Goal: Task Accomplishment & Management: Manage account settings

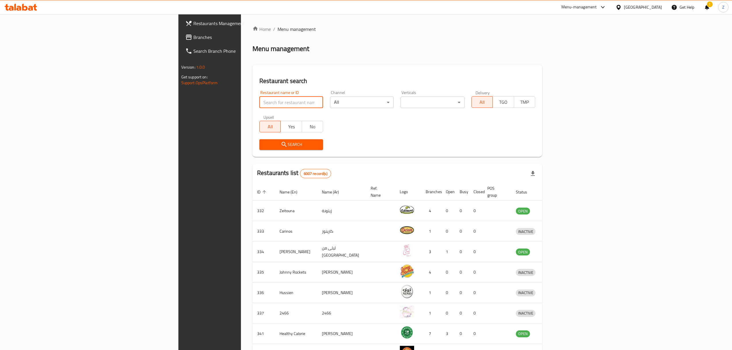
click at [260, 101] on input "search" at bounding box center [292, 103] width 64 height 12
paste input "Goenchin"
type input "Goenchin"
click button "Search" at bounding box center [292, 144] width 64 height 11
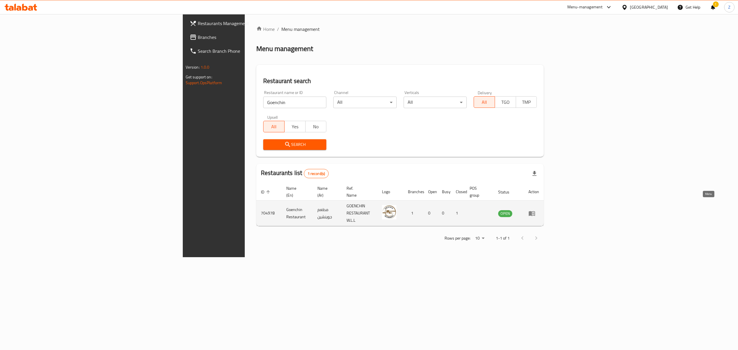
click at [535, 210] on icon "enhanced table" at bounding box center [532, 213] width 7 height 7
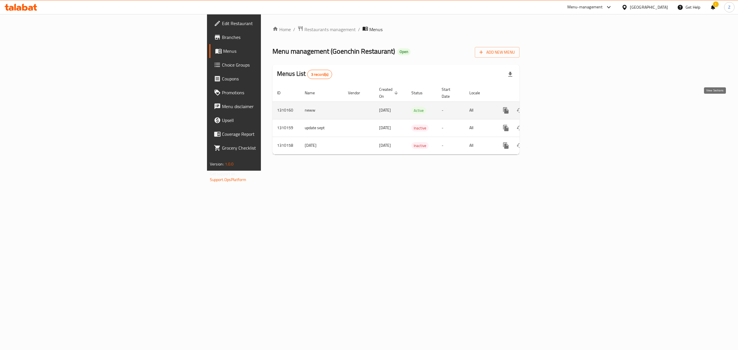
click at [550, 108] on icon "enhanced table" at bounding box center [547, 110] width 5 height 5
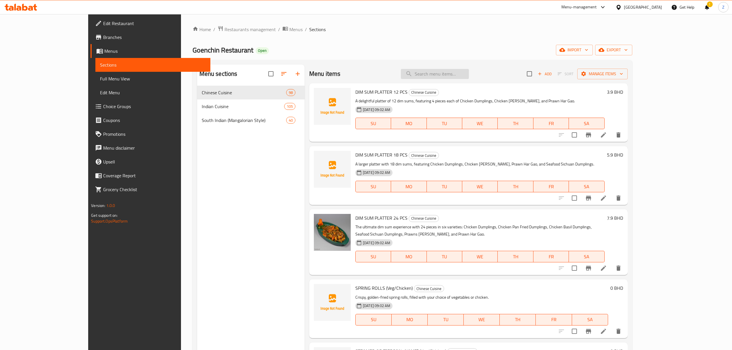
click at [452, 79] on input "search" at bounding box center [435, 74] width 68 height 10
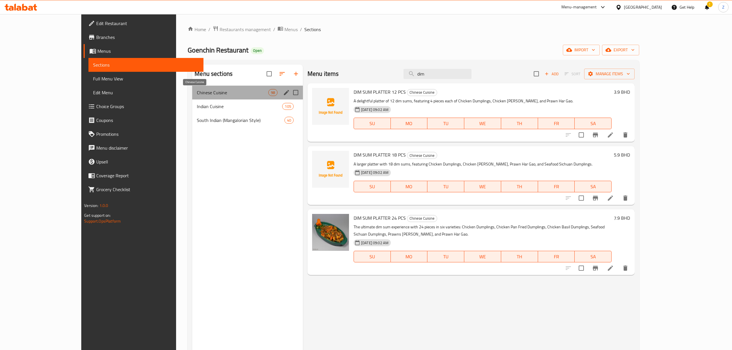
click at [225, 96] on span "Chinese Cuisine" at bounding box center [232, 92] width 71 height 7
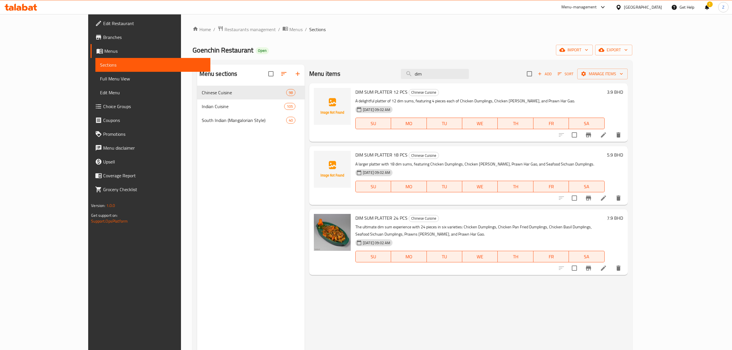
drag, startPoint x: 464, startPoint y: 69, endPoint x: 273, endPoint y: 68, distance: 191.5
click at [305, 67] on div "Menu items dim Add Sort Manage items DIM SUM PLATTER 12 PCS Chinese Cuisine A d…" at bounding box center [466, 240] width 323 height 350
type input "\"
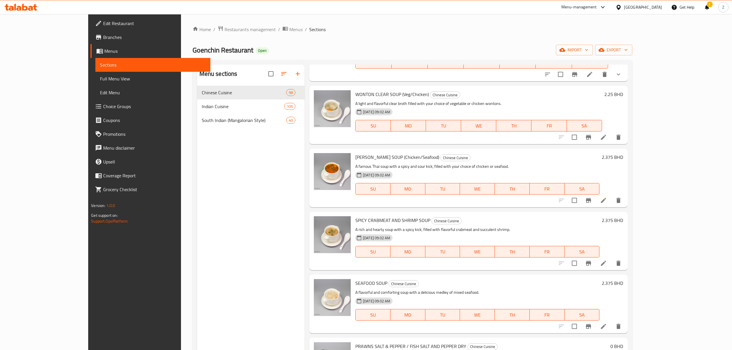
scroll to position [769, 0]
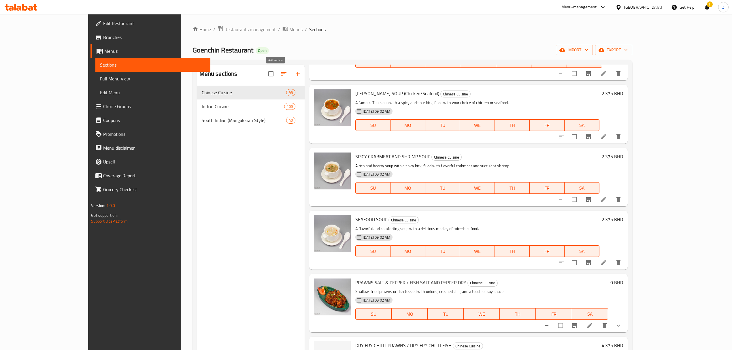
click at [294, 76] on icon "button" at bounding box center [297, 73] width 7 height 7
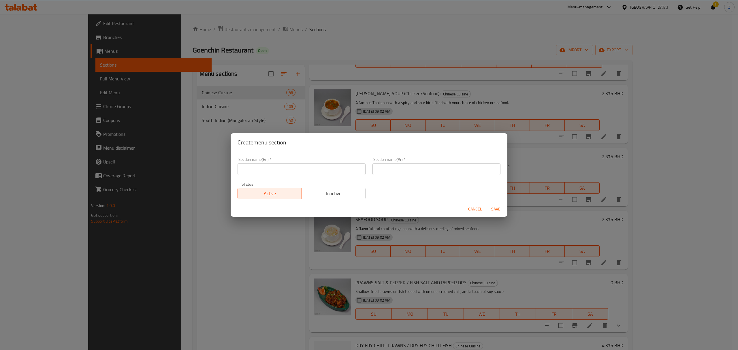
click at [257, 170] on input "text" at bounding box center [302, 169] width 128 height 12
paste input "Chinese Dim Sums"
type input "Chinese Dim Sums"
click at [399, 169] on input "text" at bounding box center [437, 169] width 128 height 12
paste input "ديم سوم صيني"
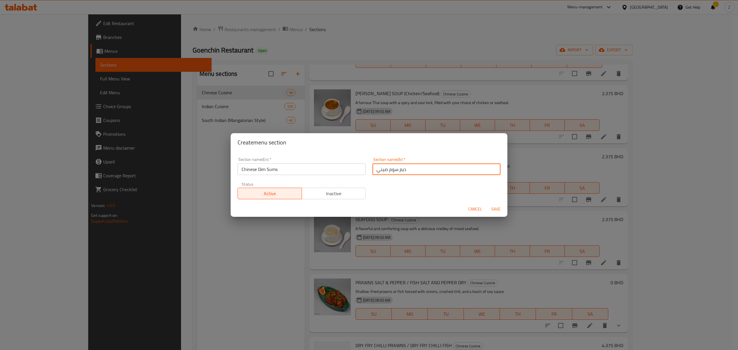
type input "ديم سوم صيني"
click at [497, 210] on span "Save" at bounding box center [496, 209] width 14 height 7
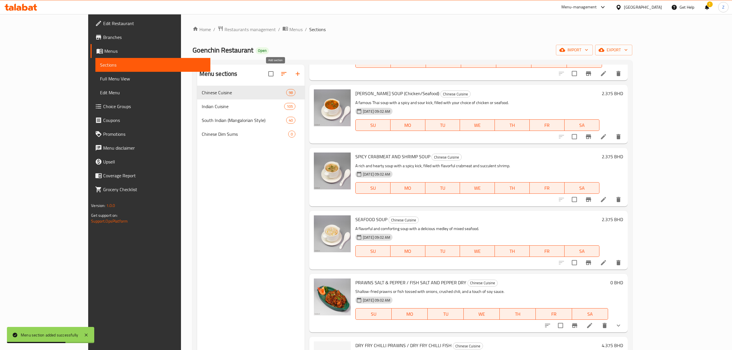
click at [294, 75] on icon "button" at bounding box center [297, 73] width 7 height 7
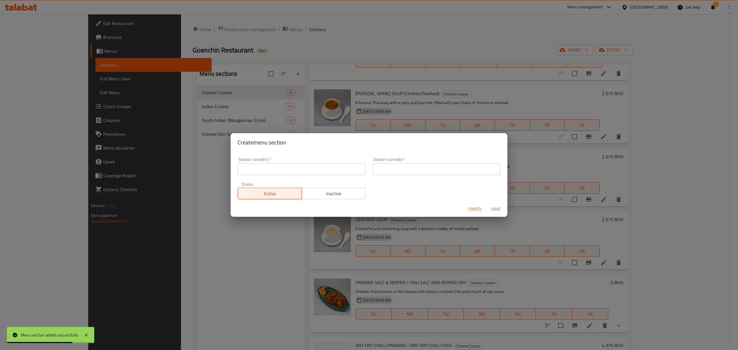
click at [311, 170] on input "text" at bounding box center [302, 169] width 128 height 12
paste input "Chinese Soups"
type input "Chinese Soups"
click at [393, 168] on input "text" at bounding box center [437, 169] width 128 height 12
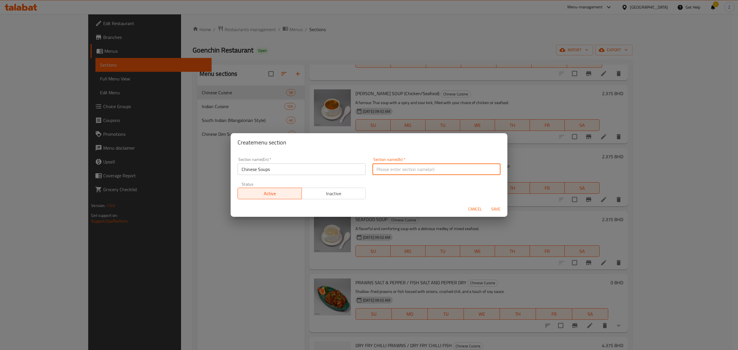
paste input "شوربات صينية"
type input "شوربات صينية"
click at [496, 210] on span "Save" at bounding box center [496, 209] width 14 height 7
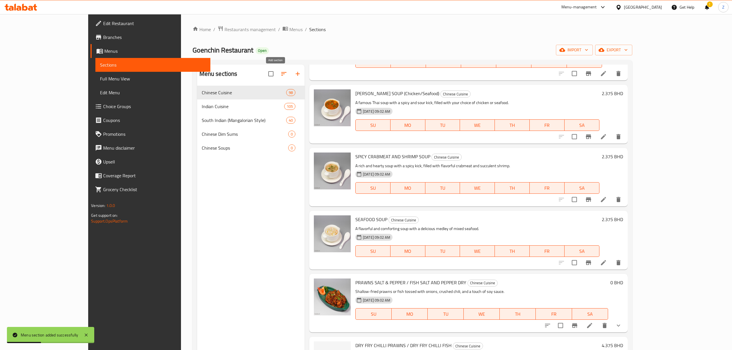
click at [294, 73] on icon "button" at bounding box center [297, 73] width 7 height 7
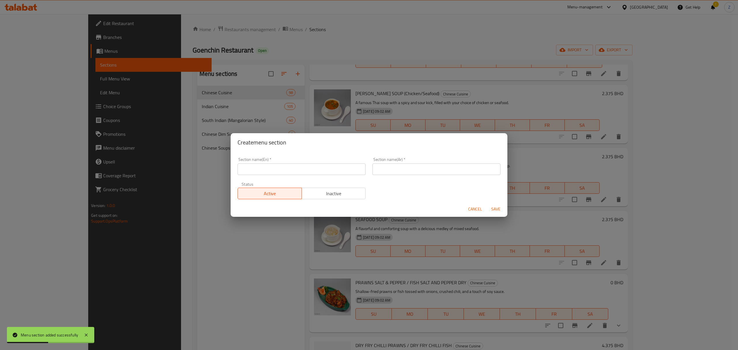
click at [275, 176] on div "Section name(En)   * Section name(En) *" at bounding box center [301, 166] width 135 height 25
click at [276, 174] on input "text" at bounding box center [302, 169] width 128 height 12
paste input "Chinese Appetizers Veg"
type input "Chinese Appetizers Veg"
click at [387, 165] on input "text" at bounding box center [437, 169] width 128 height 12
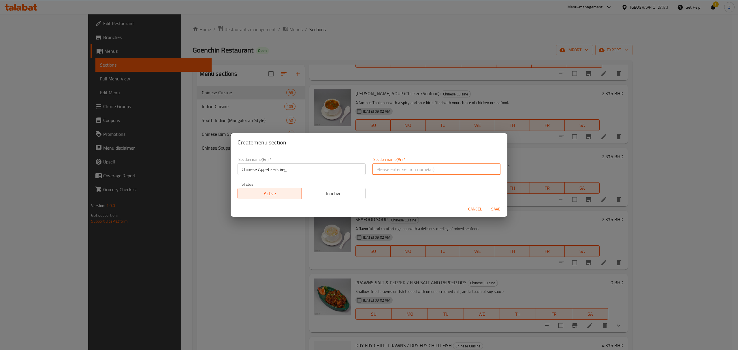
paste input "مقبلات صينية نباتية"
type input "مقبلات صينية نباتية"
click at [497, 207] on span "Save" at bounding box center [496, 209] width 14 height 7
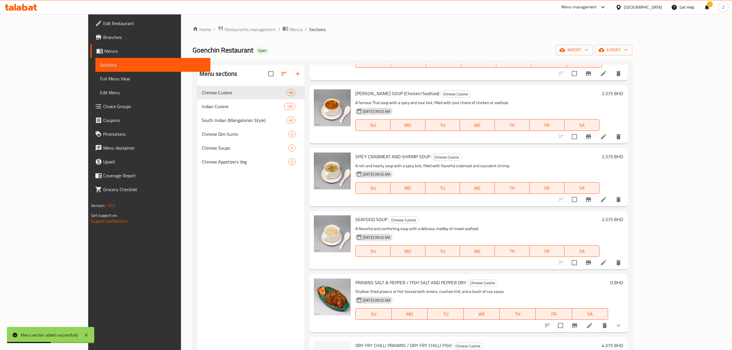
click at [291, 73] on button "button" at bounding box center [298, 74] width 14 height 14
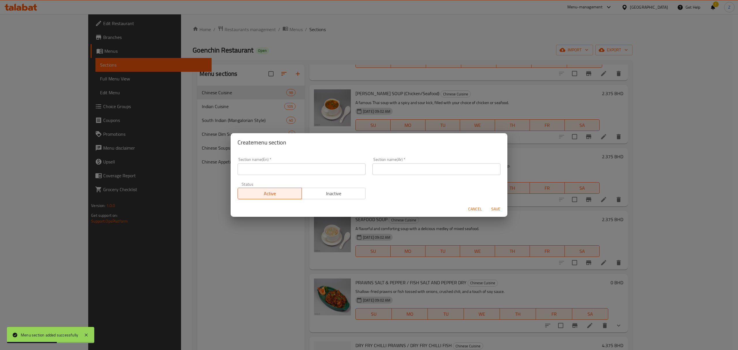
click at [280, 173] on input "text" at bounding box center [302, 169] width 128 height 12
paste input "Chinese Appetizers Seafood"
type input "Chinese Appetizers Seafood"
click at [412, 171] on input "text" at bounding box center [437, 169] width 128 height 12
paste input "مقبلات صينية بحرية"
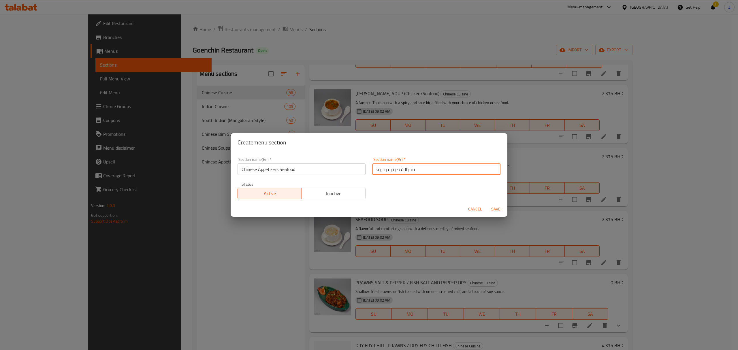
type input "مقبلات صينية بحرية"
click at [499, 207] on span "Save" at bounding box center [496, 209] width 14 height 7
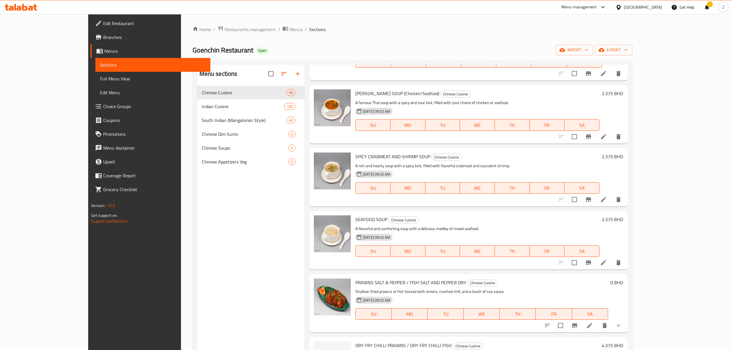
click at [291, 78] on button "button" at bounding box center [298, 74] width 14 height 14
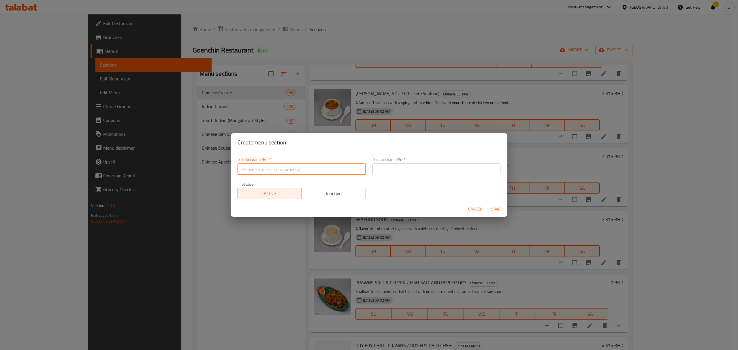
click at [299, 164] on input "text" at bounding box center [302, 169] width 128 height 12
paste input "Chinese Appetizers Poultry & Meat"
type input "Chinese Appetizers Poultry & Meat"
click at [408, 167] on input "text" at bounding box center [437, 169] width 128 height 12
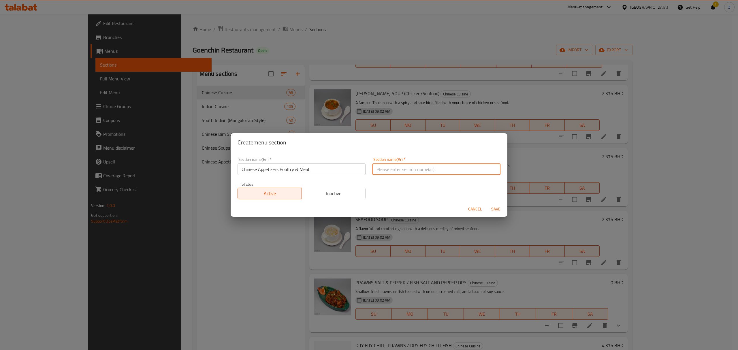
paste input "مقبلات صينية بالدواجن واللحوم"
type input "مقبلات صينية بالدواجن واللحوم"
click at [501, 207] on span "Save" at bounding box center [496, 209] width 14 height 7
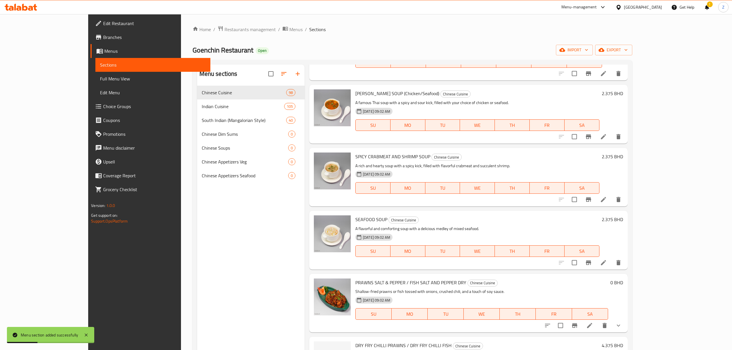
click at [294, 76] on icon "button" at bounding box center [297, 73] width 7 height 7
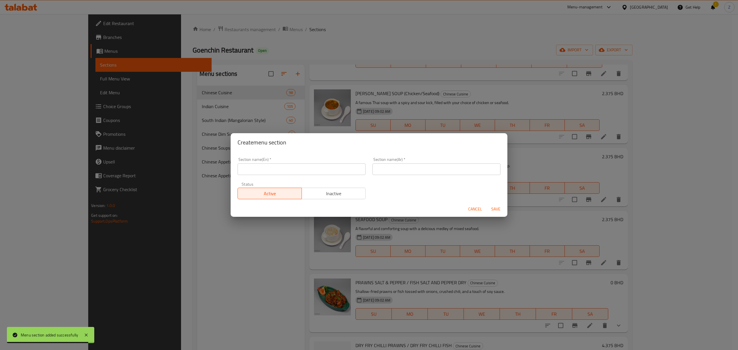
click at [250, 167] on input "text" at bounding box center [302, 169] width 128 height 12
paste input "Tandoori"
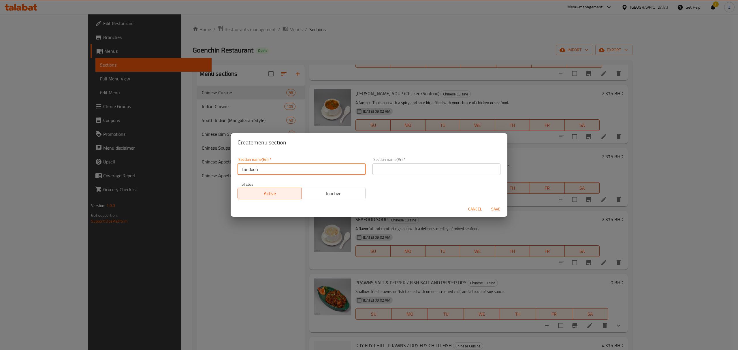
type input "Tandoori"
click at [394, 176] on div "Section name(Ar)   * Section name(Ar) *" at bounding box center [436, 166] width 135 height 25
click at [396, 168] on input "text" at bounding box center [437, 169] width 128 height 12
paste input "تندوري"
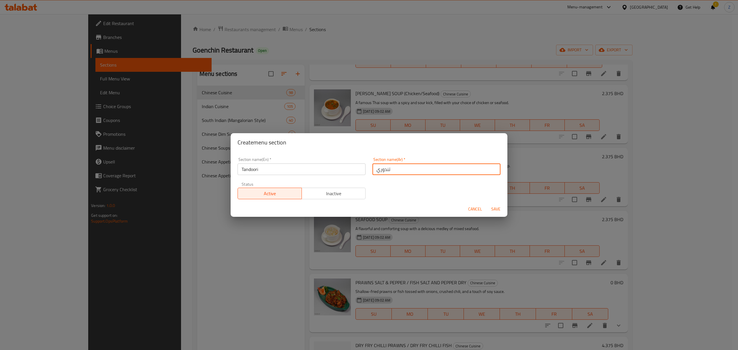
type input "تندوري"
click at [496, 207] on span "Save" at bounding box center [496, 209] width 14 height 7
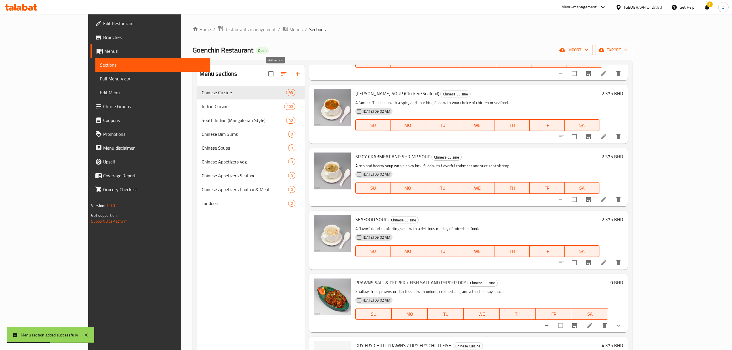
click at [291, 75] on button "button" at bounding box center [298, 74] width 14 height 14
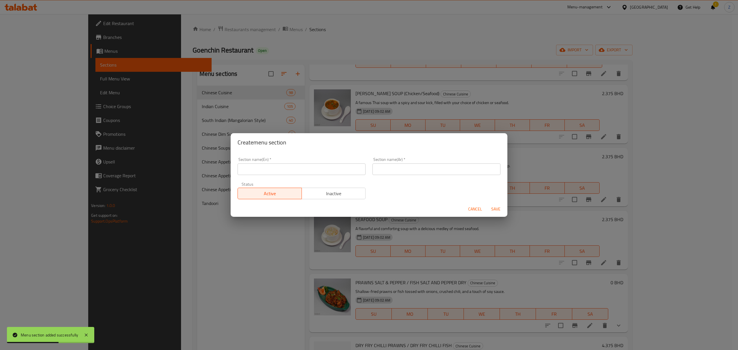
click at [267, 170] on input "text" at bounding box center [302, 169] width 128 height 12
paste input "Indian Appetizers"
type input "Indian Appetizers"
click at [386, 165] on input "text" at bounding box center [437, 169] width 128 height 12
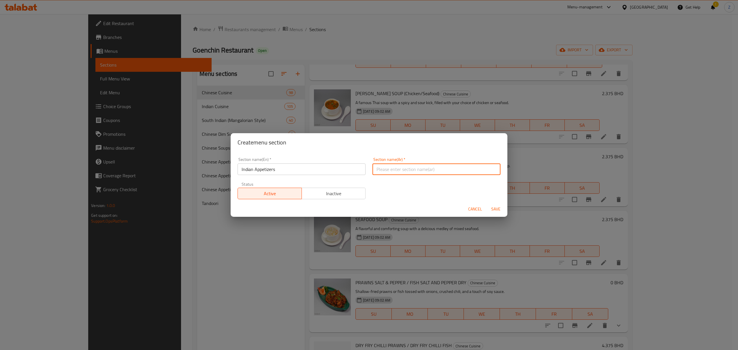
paste input "مقبلات هندية"
type input "مقبلات هندية"
click at [493, 206] on span "Save" at bounding box center [496, 209] width 14 height 7
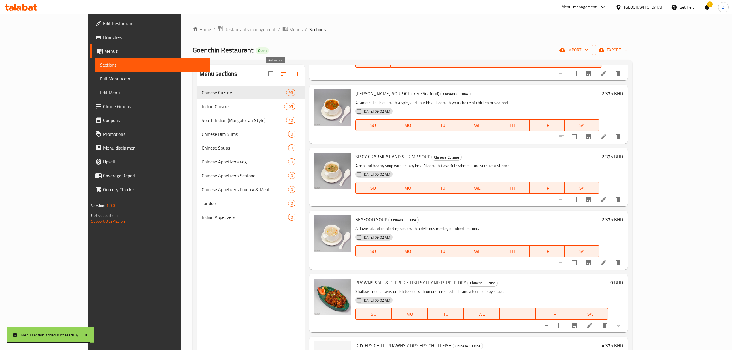
click at [294, 74] on icon "button" at bounding box center [297, 73] width 7 height 7
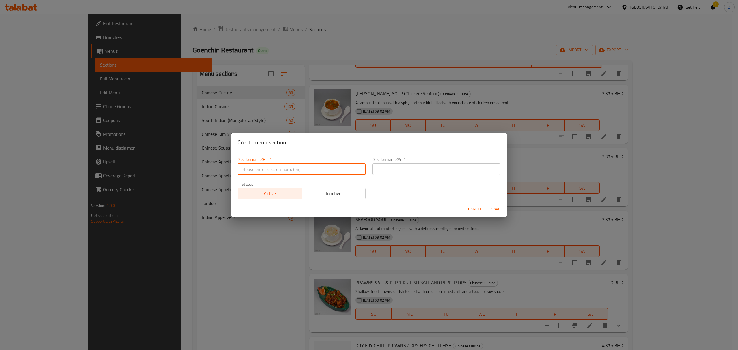
click at [277, 166] on input "text" at bounding box center [302, 169] width 128 height 12
paste input "Indian Main Courses Veg"
type input "Indian Main Courses Veg"
click at [396, 167] on div "Section name(Ar)   * Section name(Ar) *" at bounding box center [437, 166] width 128 height 18
click at [396, 168] on input "text" at bounding box center [437, 169] width 128 height 12
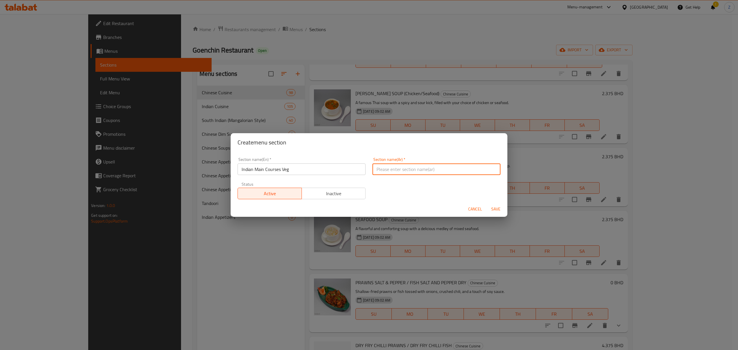
click at [474, 161] on div "Section name(Ar)   * Section name(Ar) *" at bounding box center [437, 166] width 128 height 18
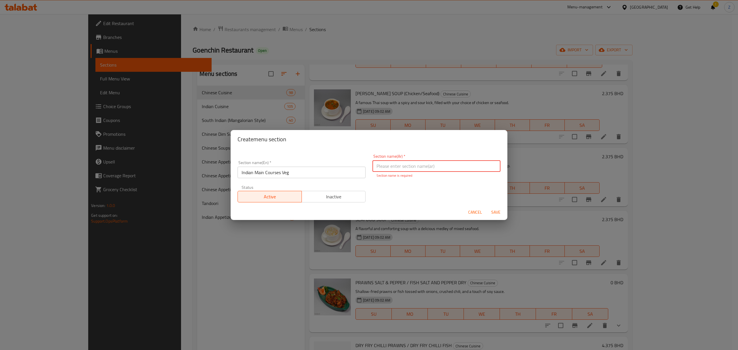
click at [429, 169] on input "text" at bounding box center [437, 166] width 128 height 12
paste input "أطباق رئيسية هندية نباتية"
type input "أطباق رئيسية هندية نباتية"
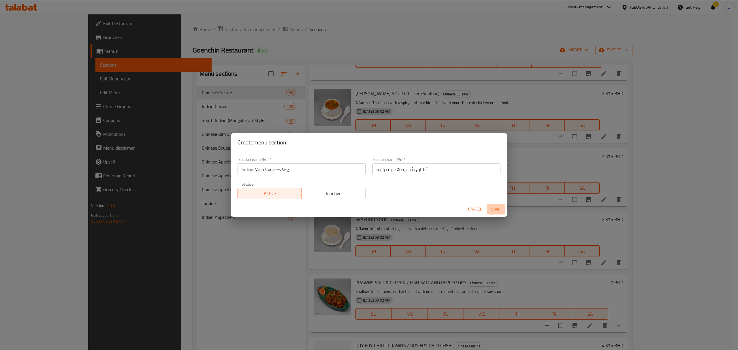
click at [495, 211] on span "Save" at bounding box center [496, 209] width 14 height 7
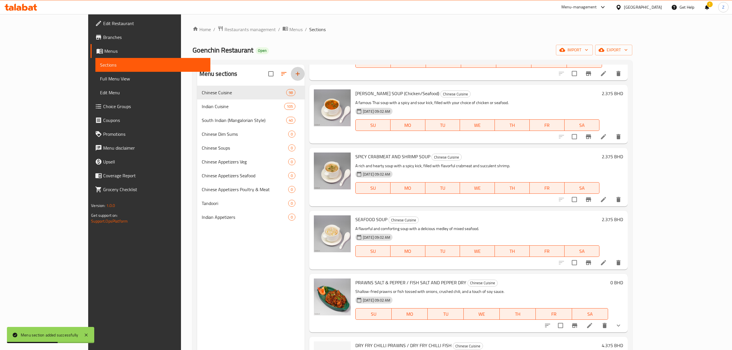
click at [294, 73] on icon "button" at bounding box center [297, 73] width 7 height 7
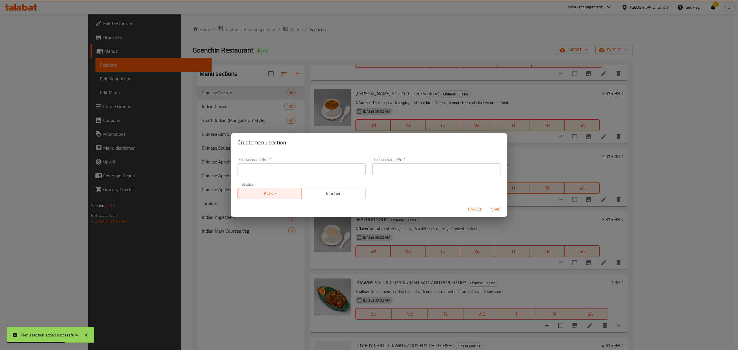
click at [264, 164] on input "text" at bounding box center [302, 169] width 128 height 12
paste input "Indian Main Courses Non-Veg"
type input "Indian Main Courses Non-Veg"
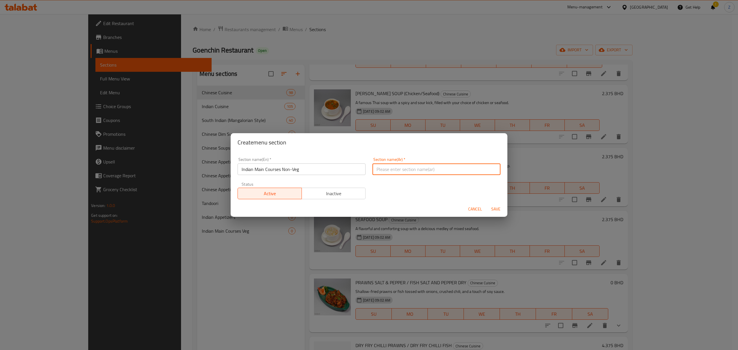
click at [396, 172] on input "text" at bounding box center [437, 169] width 128 height 12
paste input "أطباق رئيسية هندية غير نباتية"
type input "أطباق رئيسية هندية غير نباتية"
click at [495, 208] on span "Save" at bounding box center [496, 209] width 14 height 7
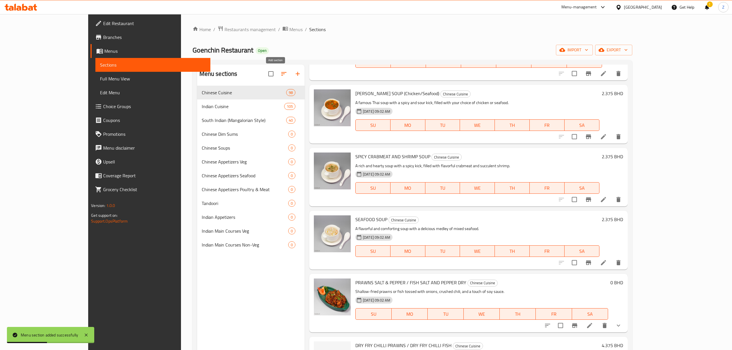
click at [294, 77] on icon "button" at bounding box center [297, 73] width 7 height 7
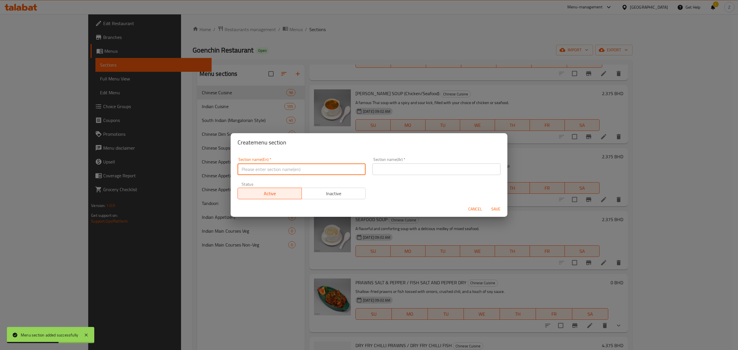
click at [276, 169] on input "text" at bounding box center [302, 169] width 128 height 12
paste input "Rice & [PERSON_NAME]"
type input "Rice & [PERSON_NAME]"
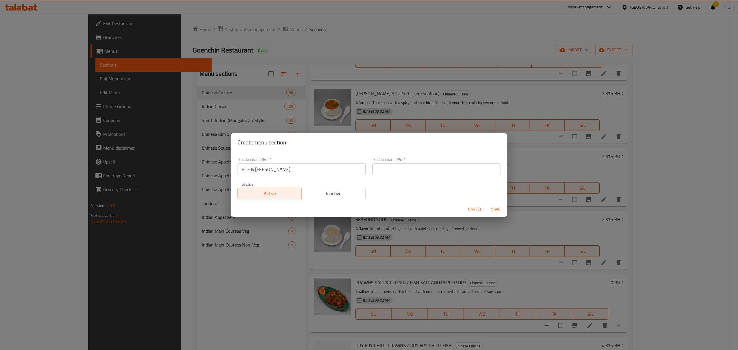
click at [391, 174] on input "text" at bounding box center [437, 169] width 128 height 12
paste input "الأرز والبرياني"
type input "الأرز والبرياني"
click at [458, 190] on div "Section name(En)   * Rice & [PERSON_NAME] Section name(En) * Section name(Ar)  …" at bounding box center [369, 178] width 270 height 49
click at [496, 212] on span "Save" at bounding box center [496, 209] width 14 height 7
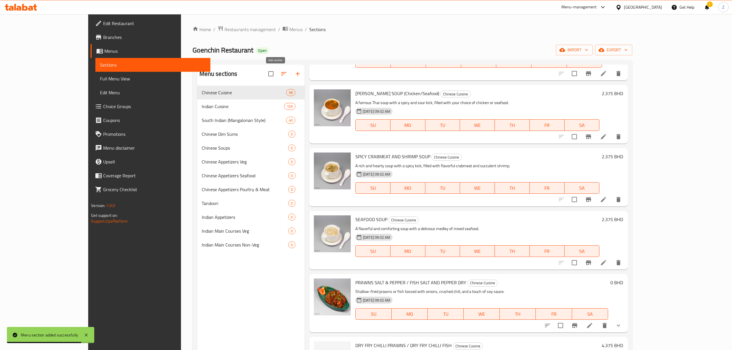
click at [294, 73] on icon "button" at bounding box center [297, 73] width 7 height 7
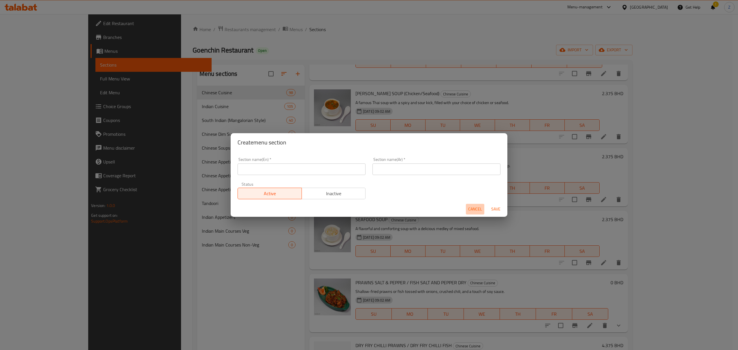
drag, startPoint x: 478, startPoint y: 208, endPoint x: 475, endPoint y: 208, distance: 3.5
click at [478, 208] on span "Cancel" at bounding box center [475, 209] width 14 height 7
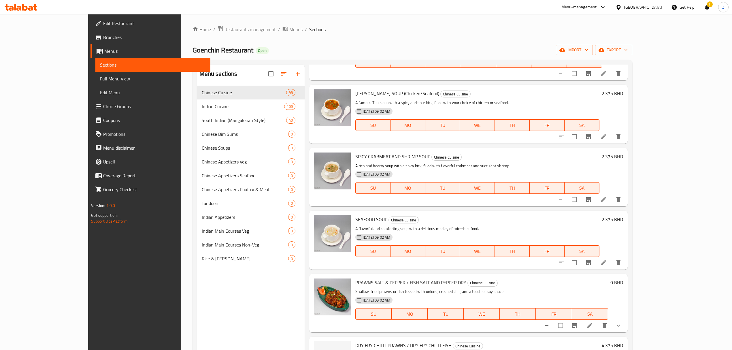
click at [294, 74] on icon "button" at bounding box center [297, 73] width 7 height 7
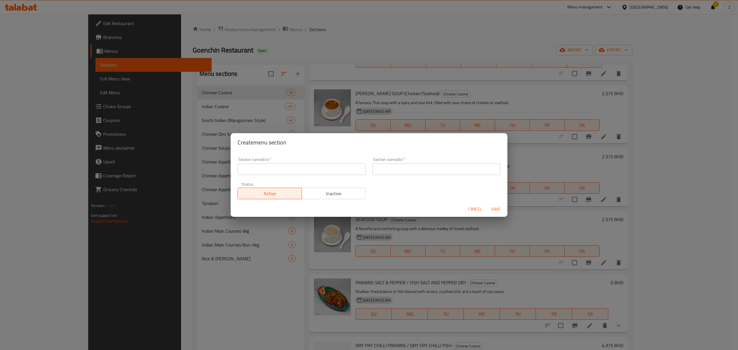
click at [261, 172] on input "text" at bounding box center [302, 169] width 128 height 12
paste input "Indian Breads"
type input "Indian Breads"
click at [458, 171] on input "text" at bounding box center [437, 169] width 128 height 12
paste input "خبز هندي"
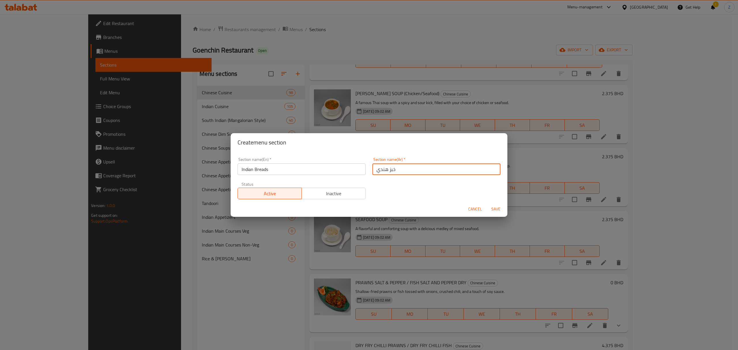
type input "خبز هندي"
click at [492, 208] on span "Save" at bounding box center [496, 209] width 14 height 7
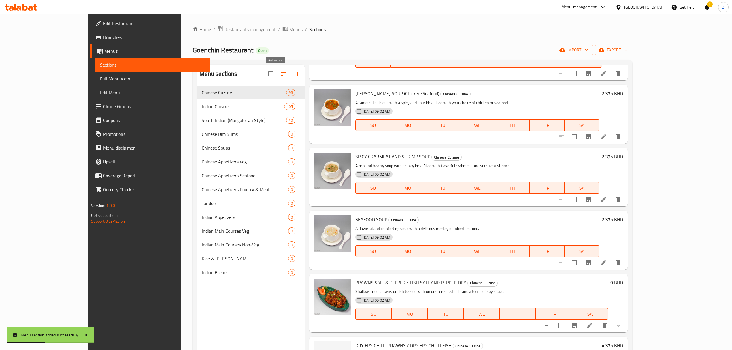
click at [294, 73] on icon "button" at bounding box center [297, 73] width 7 height 7
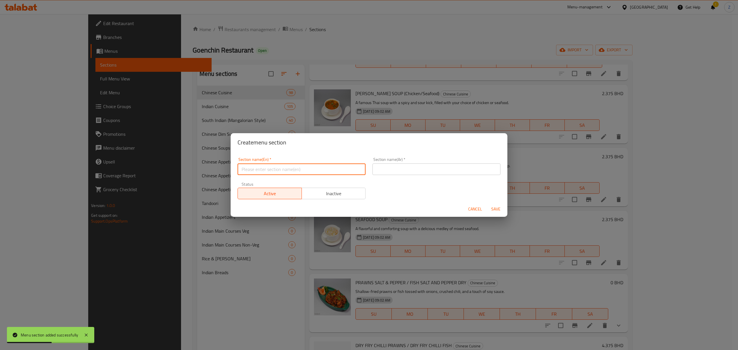
click at [274, 167] on input "text" at bounding box center [302, 169] width 128 height 12
paste input "Salad & Raitha"
type input "Salad & Raitha"
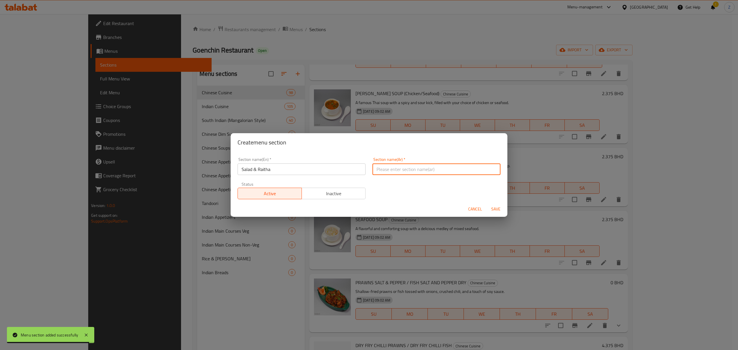
paste input "سلطة ورايتا"
drag, startPoint x: 417, startPoint y: 172, endPoint x: 420, endPoint y: 175, distance: 4.9
click at [417, 172] on input "text" at bounding box center [437, 169] width 128 height 12
type input "سلطة ورايتا"
click at [493, 206] on span "Save" at bounding box center [496, 209] width 14 height 7
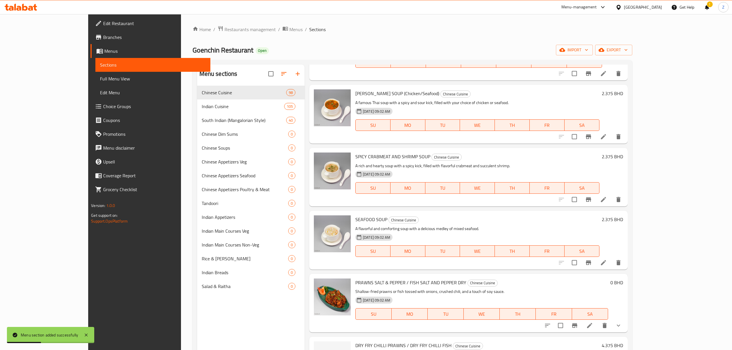
click at [294, 76] on icon "button" at bounding box center [297, 73] width 7 height 7
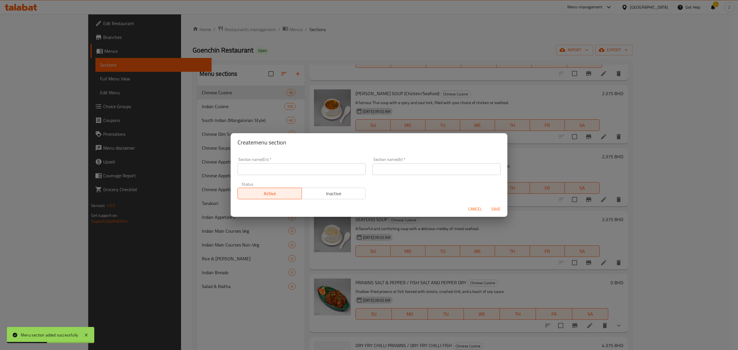
click at [298, 168] on input "text" at bounding box center [302, 169] width 128 height 12
paste input "Desserts"
type input "Desserts"
click at [391, 164] on input "text" at bounding box center [437, 169] width 128 height 12
paste input "حلويات"
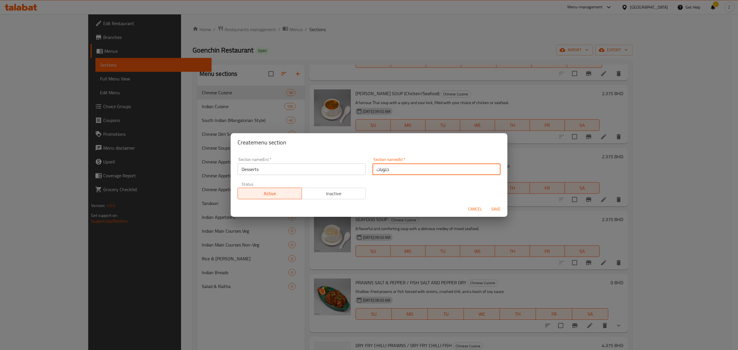
type input "حلويات"
click at [496, 207] on span "Save" at bounding box center [496, 209] width 14 height 7
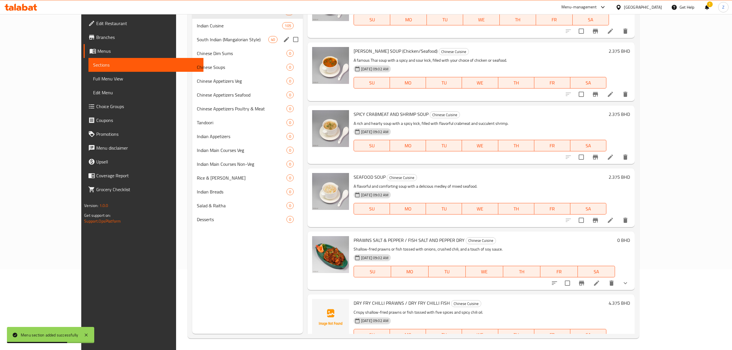
scroll to position [43, 0]
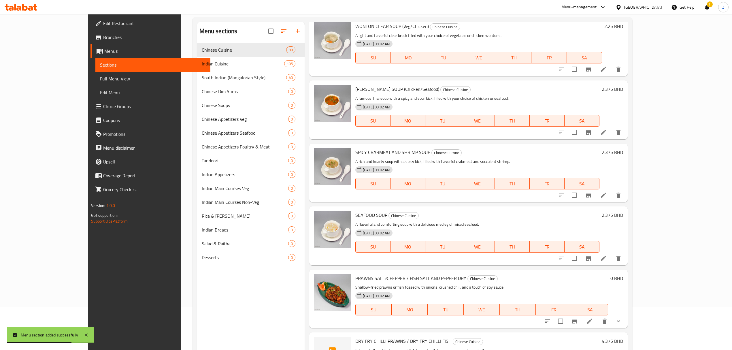
click at [294, 33] on icon "button" at bounding box center [297, 31] width 7 height 7
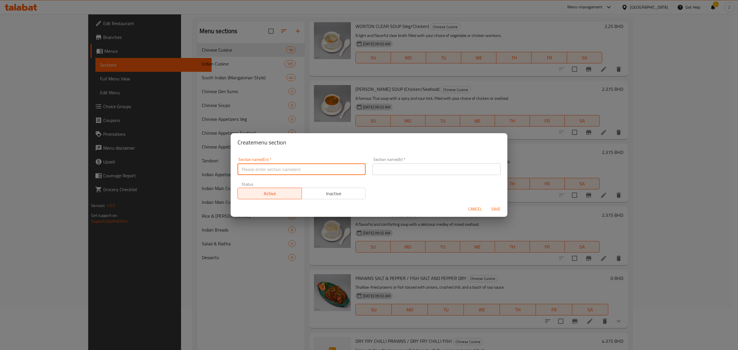
click at [299, 173] on input "text" at bounding box center [302, 169] width 128 height 12
paste input "Mangalorean Appetizers"
type input "Mangalorean Appetizers"
click at [412, 169] on input "text" at bounding box center [437, 169] width 128 height 12
paste input "مقبلات مانجالورية"
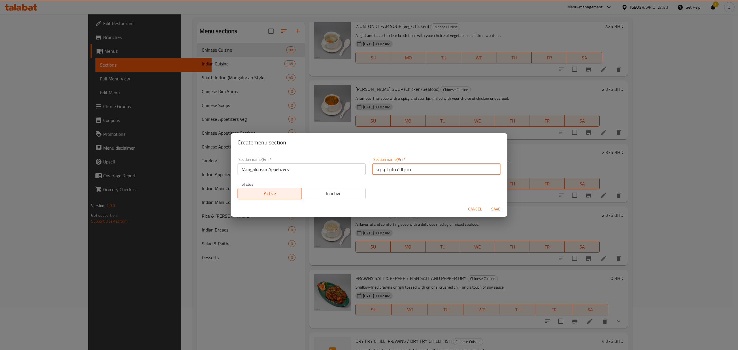
type input "مقبلات مانجالورية"
click at [501, 209] on span "Save" at bounding box center [496, 209] width 14 height 7
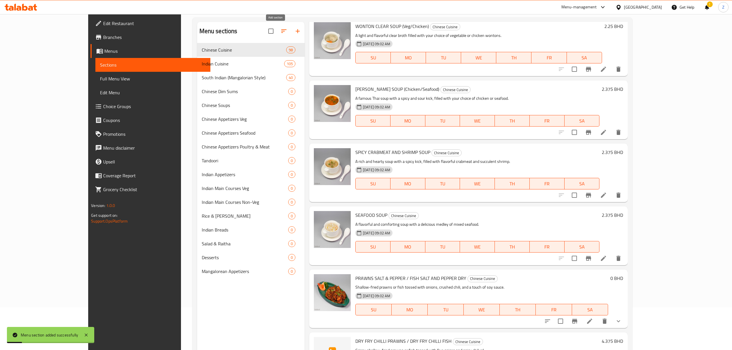
click at [294, 34] on icon "button" at bounding box center [297, 31] width 7 height 7
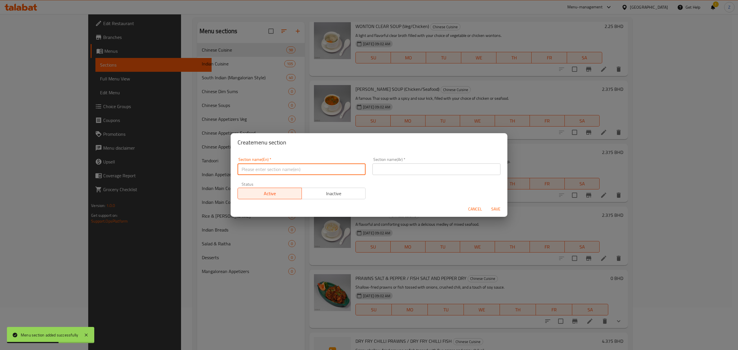
click at [269, 166] on input "text" at bounding box center [302, 169] width 128 height 12
paste input "Mangalorean Main Courses"
type input "Mangalorean Main Courses"
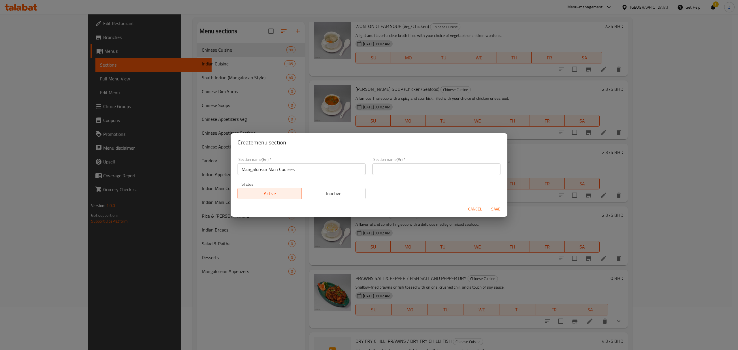
click at [421, 168] on input "text" at bounding box center [437, 169] width 128 height 12
paste input "أطباق رئيسية مانجالورية"
type input "أطباق رئيسية مانجالورية"
click at [490, 210] on span "Save" at bounding box center [496, 209] width 14 height 7
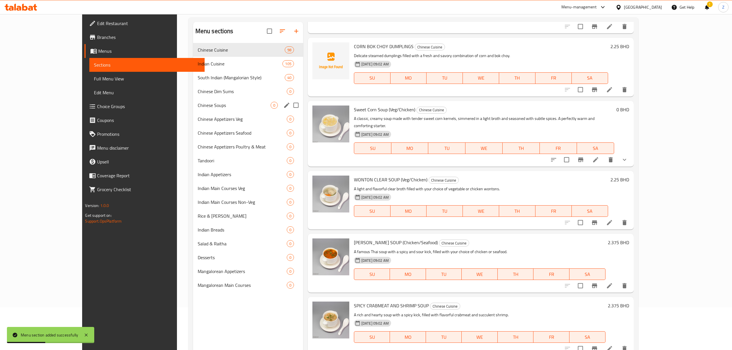
scroll to position [577, 0]
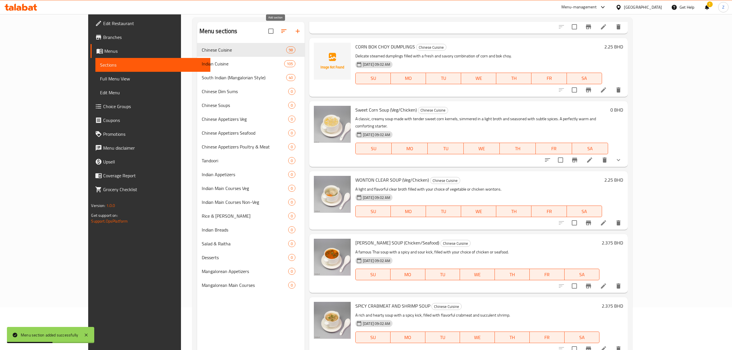
click at [291, 34] on button "button" at bounding box center [298, 31] width 14 height 14
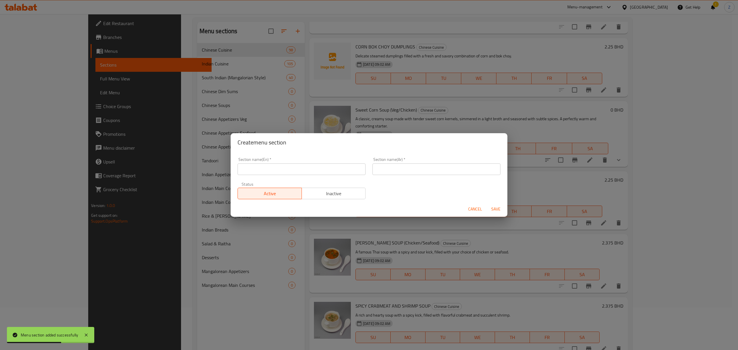
click at [261, 170] on input "text" at bounding box center [302, 169] width 128 height 12
paste input "Dosa"
type input "Dosa"
click at [403, 168] on input "text" at bounding box center [437, 169] width 128 height 12
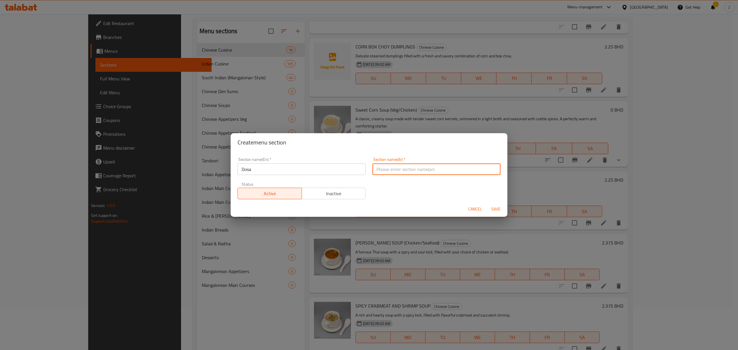
paste input "دوسا"
type input "دوسا"
click at [496, 211] on span "Save" at bounding box center [496, 209] width 14 height 7
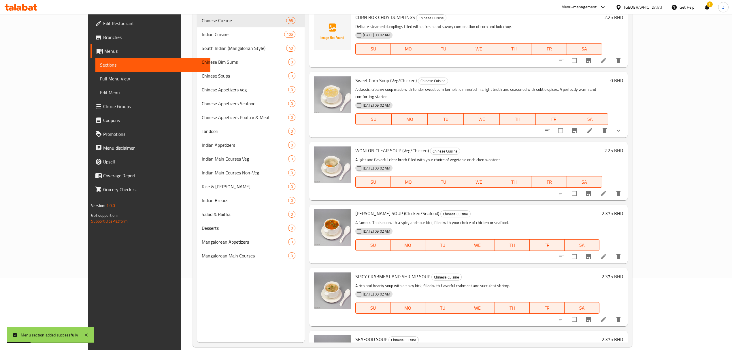
scroll to position [81, 0]
